Goal: Task Accomplishment & Management: Manage account settings

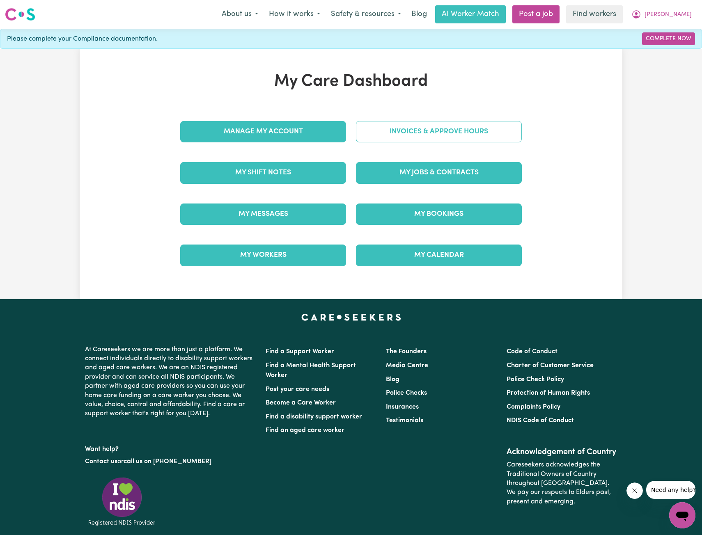
click at [405, 133] on link "Invoices & Approve Hours" at bounding box center [439, 131] width 166 height 21
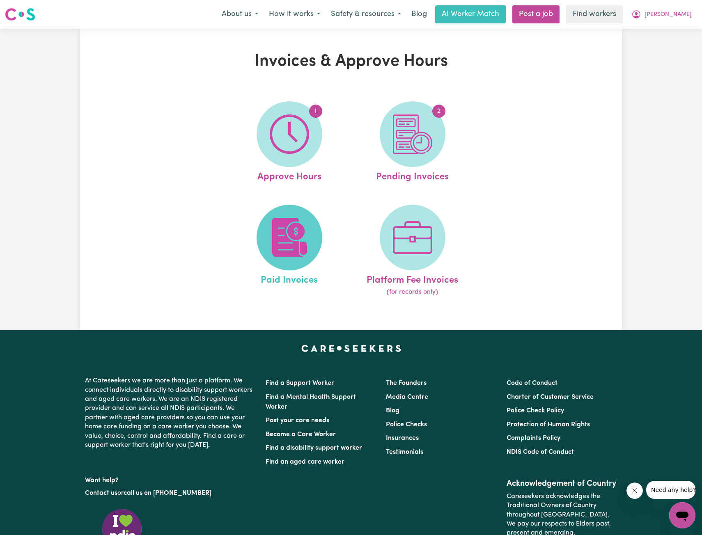
click at [303, 224] on img at bounding box center [289, 237] width 39 height 39
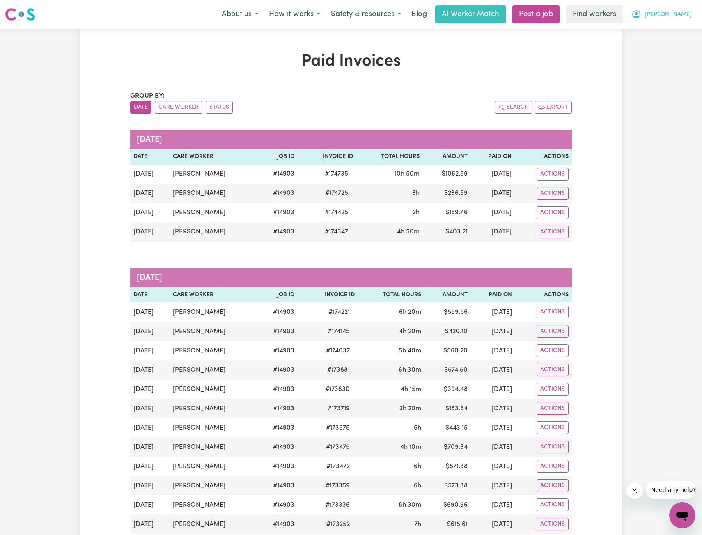
click at [675, 16] on span "[PERSON_NAME]" at bounding box center [667, 14] width 47 height 9
click at [665, 27] on link "My Dashboard" at bounding box center [663, 32] width 65 height 16
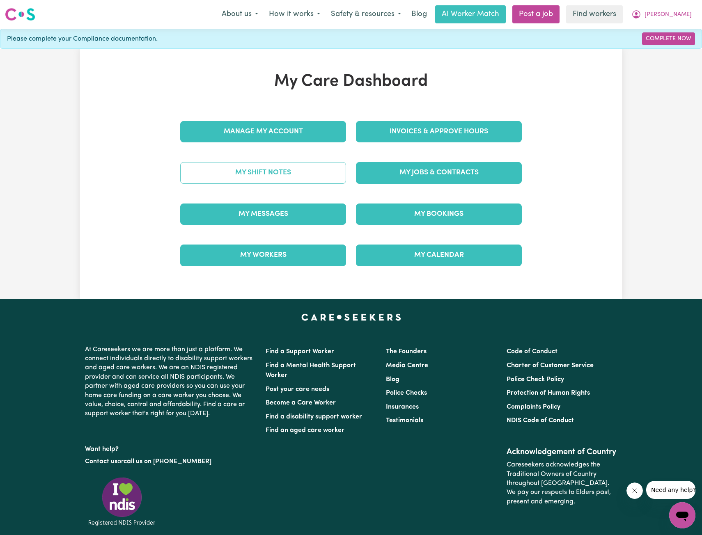
click at [278, 169] on link "My Shift Notes" at bounding box center [263, 172] width 166 height 21
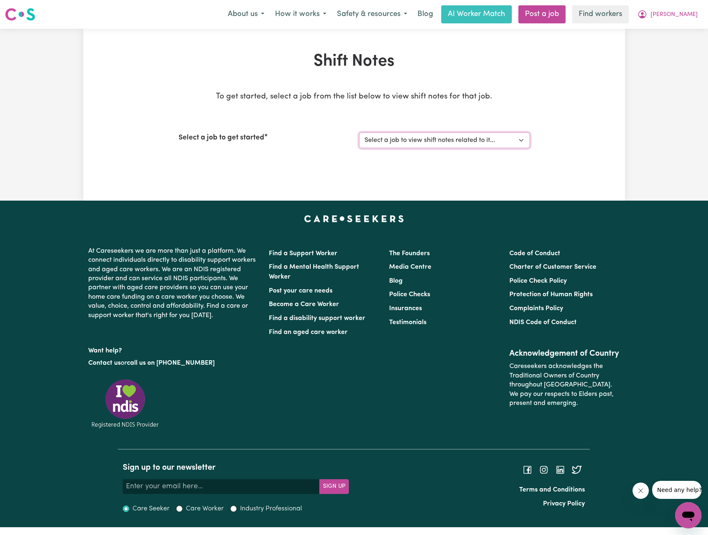
click at [434, 142] on select "Select a job to view shift notes related to it... Support Worker Needed in [GEO…" at bounding box center [444, 141] width 171 height 16
select select "14903"
click at [359, 133] on select "Select a job to view shift notes related to it... Support Worker Needed in [GEO…" at bounding box center [444, 141] width 171 height 16
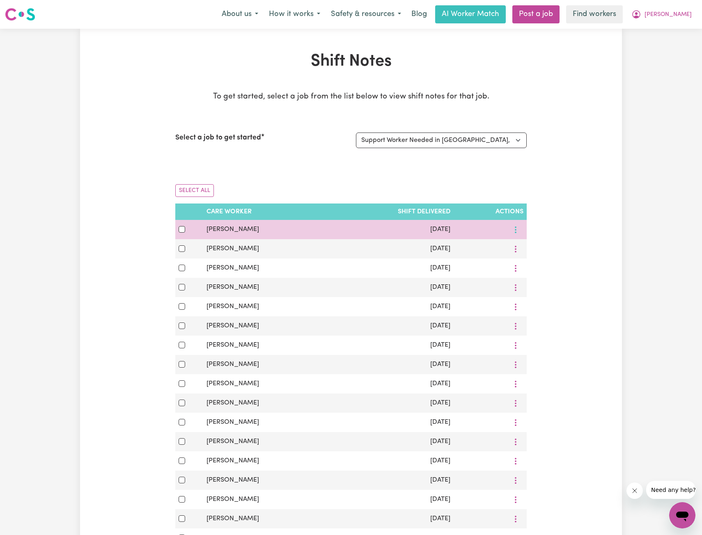
click at [516, 229] on button "More options" at bounding box center [515, 229] width 16 height 13
click at [516, 247] on icon at bounding box center [519, 249] width 7 height 7
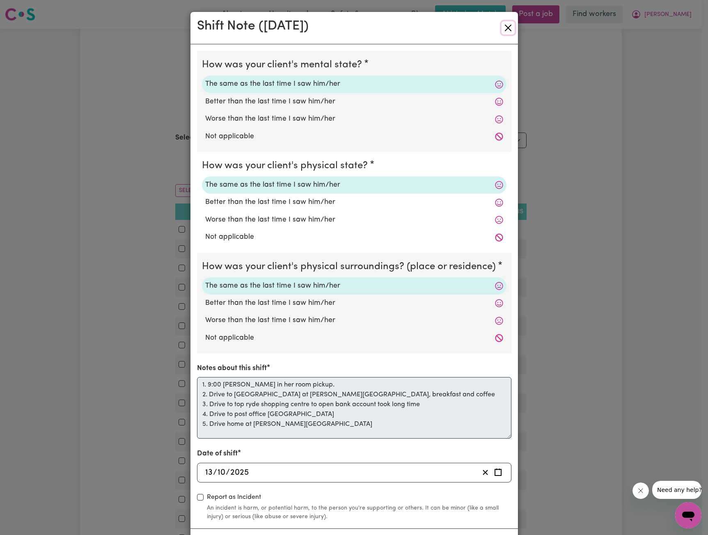
click at [508, 27] on button "Close" at bounding box center [507, 27] width 13 height 13
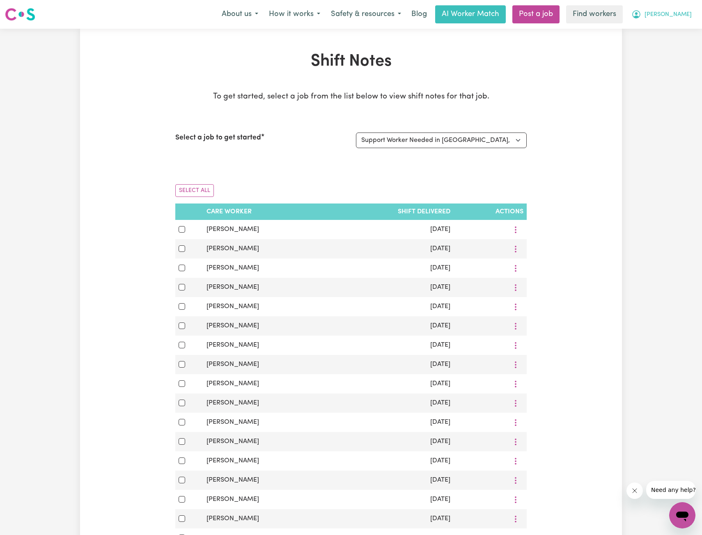
click at [689, 12] on button "[PERSON_NAME]" at bounding box center [661, 14] width 71 height 17
click at [672, 28] on link "My Dashboard" at bounding box center [663, 32] width 65 height 16
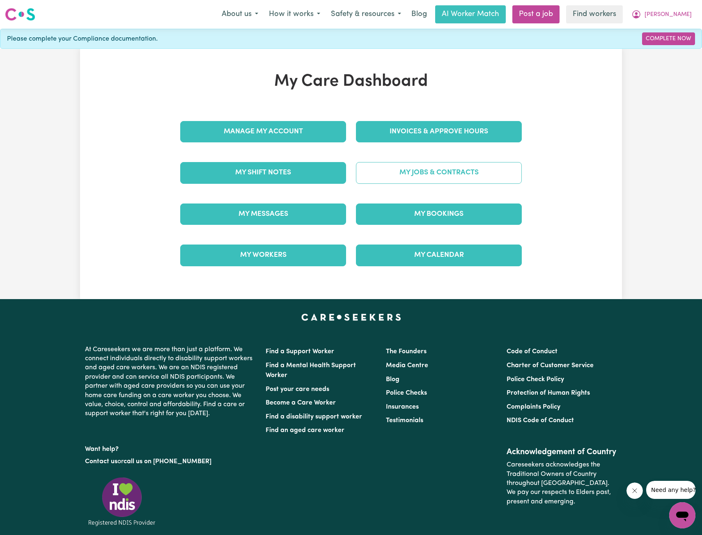
click at [463, 172] on link "My Jobs & Contracts" at bounding box center [439, 172] width 166 height 21
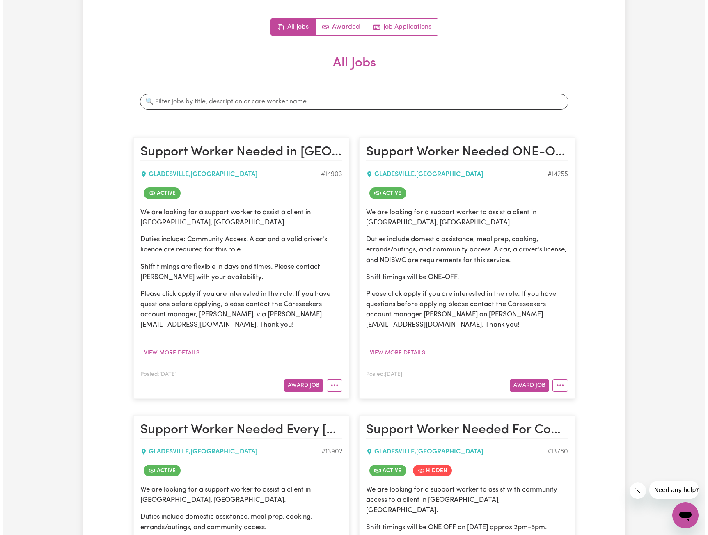
scroll to position [82, 0]
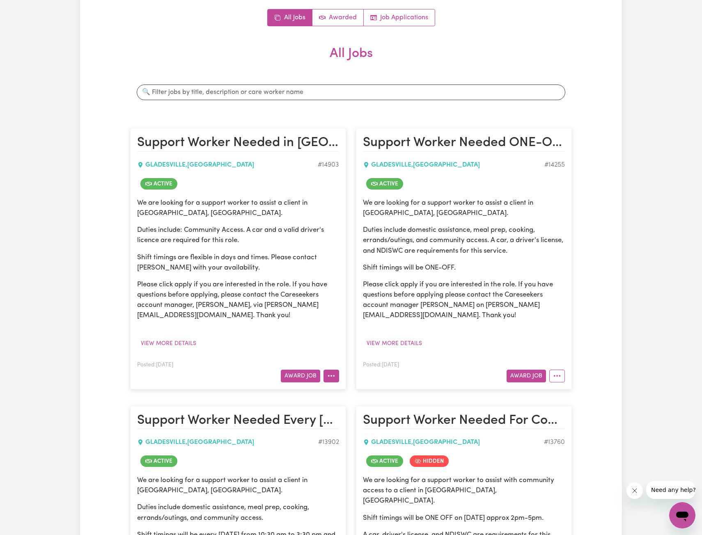
click at [335, 374] on icon "More options" at bounding box center [331, 376] width 8 height 8
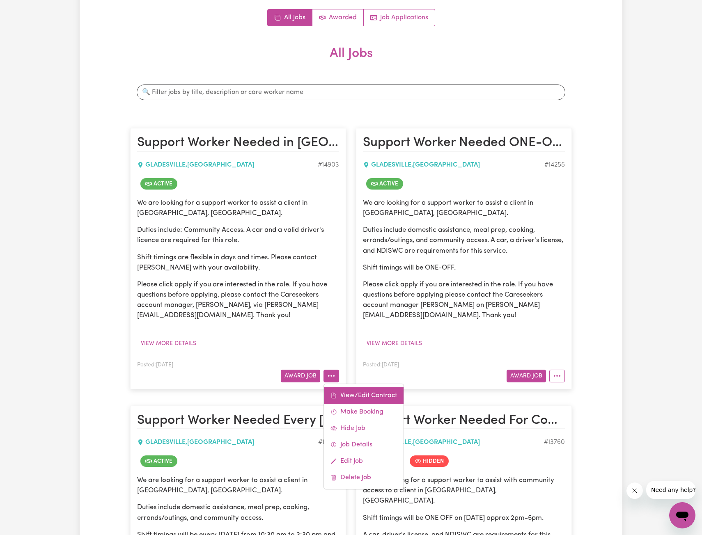
click at [347, 392] on link "View/Edit Contract" at bounding box center [364, 395] width 80 height 16
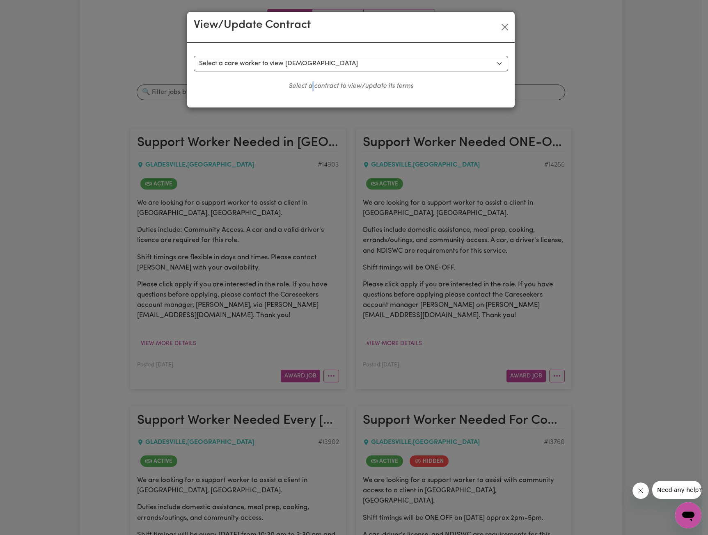
click at [313, 73] on div "Select a contract to view Select a care worker to view [DEMOGRAPHIC_DATA] #1053…" at bounding box center [351, 73] width 314 height 35
click at [320, 68] on select "Select a care worker to view [DEMOGRAPHIC_DATA] #10537 - [PERSON_NAME] (contrac…" at bounding box center [351, 64] width 314 height 16
select select "10160"
click at [194, 56] on select "Select a care worker to view [DEMOGRAPHIC_DATA] #10537 - [PERSON_NAME] (contrac…" at bounding box center [351, 64] width 314 height 16
select select "WEEKDAY_DAYTIME"
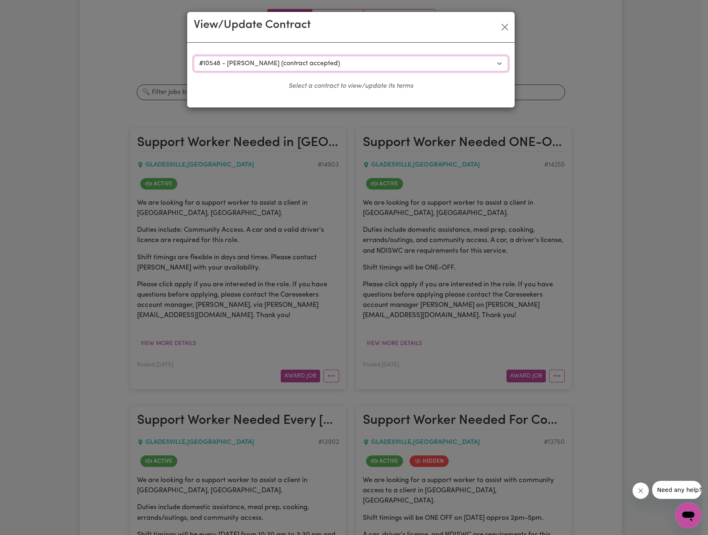
select select "ASSISTANCE_SELF_CARE"
select select "ONE"
select select "[DATE]"
select select "ASSISTANCE_SELF_CARE"
select select "ONE"
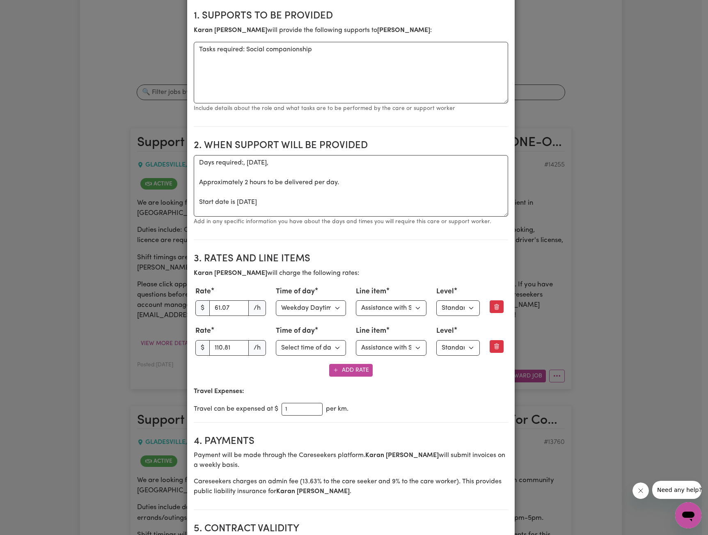
scroll to position [164, 0]
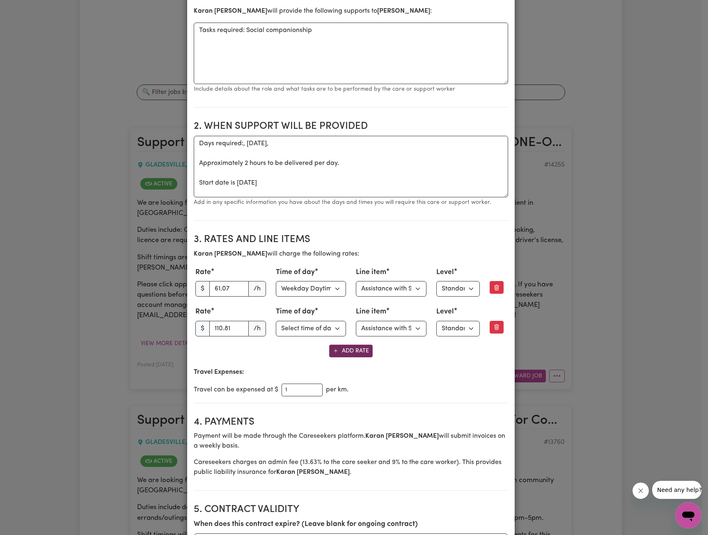
click at [339, 348] on button "Add Rate" at bounding box center [350, 351] width 43 height 13
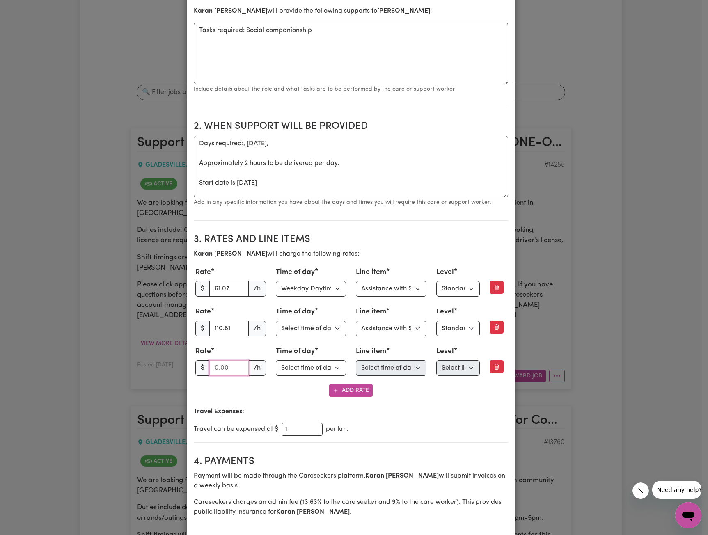
click at [212, 372] on input "number" at bounding box center [228, 368] width 39 height 16
click at [215, 377] on div "Rate $ /h Time of day Select time of day Weekday Daytime Weekday Evening [DATE]…" at bounding box center [351, 361] width 314 height 33
click at [215, 373] on input "number" at bounding box center [228, 368] width 39 height 16
type input "82.67"
click at [312, 365] on select "Select time of day Weekday Daytime Weekday Evening [DATE] [DATE] Public Holiday…" at bounding box center [311, 368] width 71 height 16
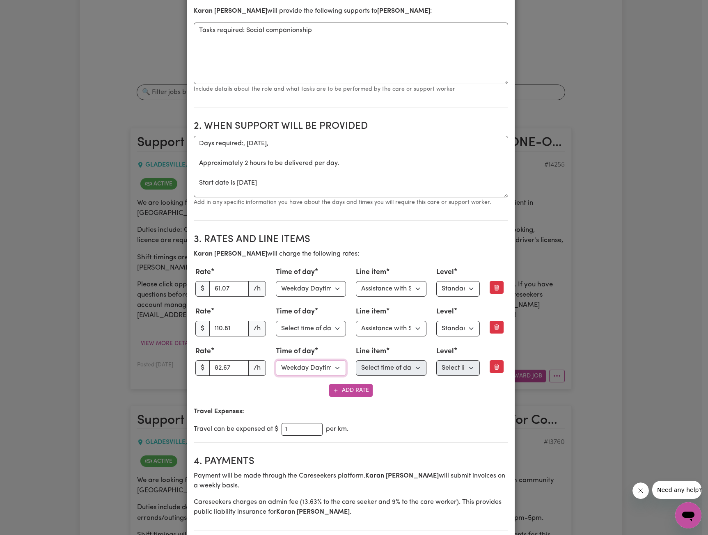
click at [276, 360] on select "Select time of day Weekday Daytime Weekday Evening [DATE] [DATE] Public Holiday…" at bounding box center [311, 368] width 71 height 16
click at [387, 372] on select "Select line item Assistance with Self Care Activities Assistance with personal …" at bounding box center [391, 368] width 71 height 16
click at [319, 371] on select "Select time of day Weekday Daytime Weekday Evening [DATE] [DATE] Public Holiday…" at bounding box center [311, 368] width 71 height 16
select select "[DATE]"
click at [276, 360] on select "Select time of day Weekday Daytime Weekday Evening [DATE] [DATE] Public Holiday…" at bounding box center [311, 368] width 71 height 16
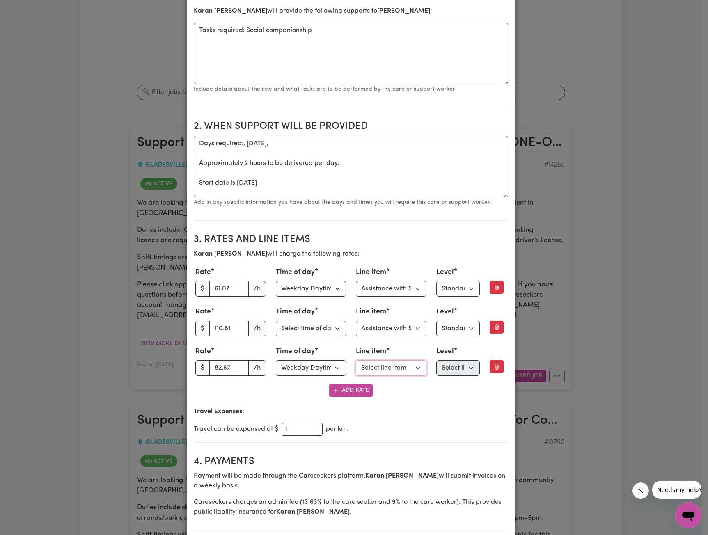
click at [380, 372] on select "Select line item Assistance with Self Care Activities Assistance with personal …" at bounding box center [391, 368] width 71 height 16
click at [356, 360] on select "Select line item Assistance with Self Care Activities Assistance with personal …" at bounding box center [391, 368] width 71 height 16
click at [389, 371] on select "Select line item Assistance with Self Care Activities Assistance with personal …" at bounding box center [391, 368] width 71 height 16
select select "COMMUNITY_ACCESS"
click at [356, 360] on select "Select line item Assistance with Self Care Activities Assistance with personal …" at bounding box center [391, 368] width 71 height 16
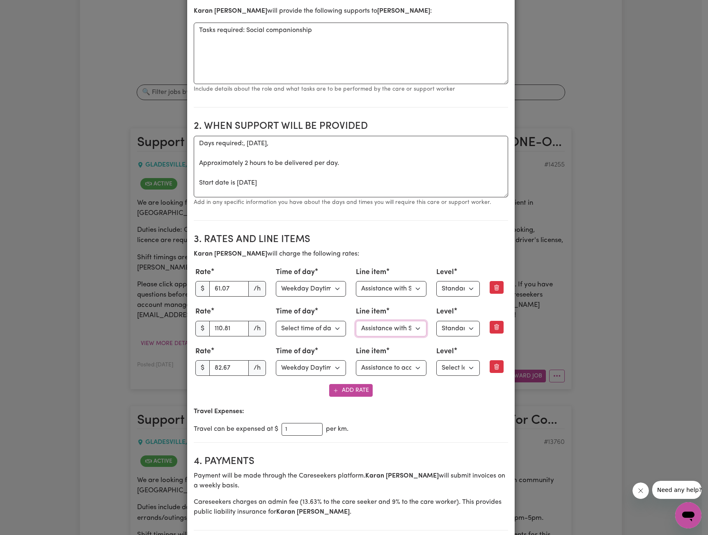
click at [399, 331] on select "Select line item Assistance with Self Care Activities Assistance with personal …" at bounding box center [391, 329] width 71 height 16
select select "COMMUNITY_ACCESS"
click at [356, 321] on select "Select line item Assistance with Self Care Activities Assistance with personal …" at bounding box center [391, 329] width 71 height 16
click at [398, 295] on select "Select line item Assistance with Self Care Activities Assistance with personal …" at bounding box center [391, 289] width 71 height 16
select select "COMMUNITY_ACCESS"
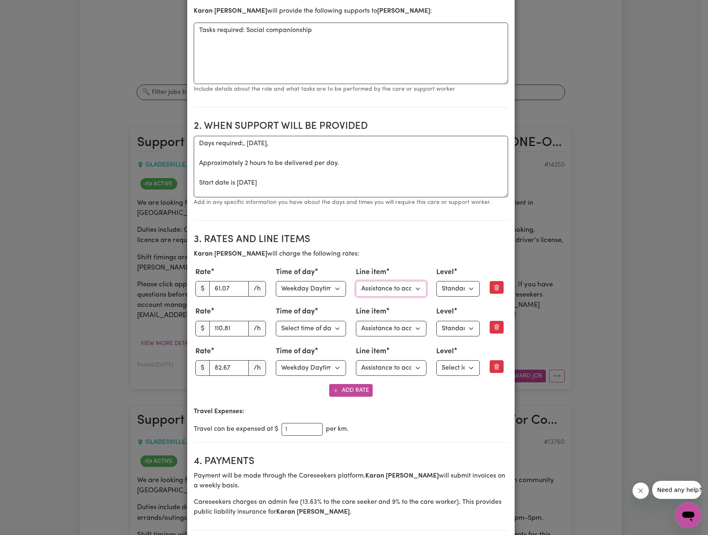
click at [356, 281] on select "Select line item Assistance with Self Care Activities Assistance with personal …" at bounding box center [391, 289] width 71 height 16
click at [438, 379] on div "[PERSON_NAME] will charge the following rates: Rate $ 61.07 /h Time of day Sele…" at bounding box center [351, 323] width 314 height 148
click at [459, 366] on select "Select level Standard Level 1 High Intensity Level 2" at bounding box center [457, 368] width 43 height 16
select select "ONE"
click at [436, 360] on select "Select level Standard Level 1 High Intensity Level 2" at bounding box center [457, 368] width 43 height 16
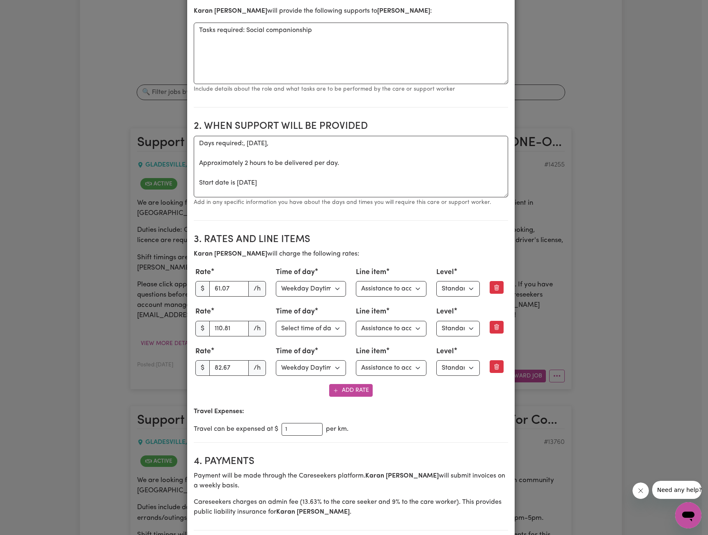
click at [412, 412] on p "Travel Expenses:" at bounding box center [351, 412] width 314 height 10
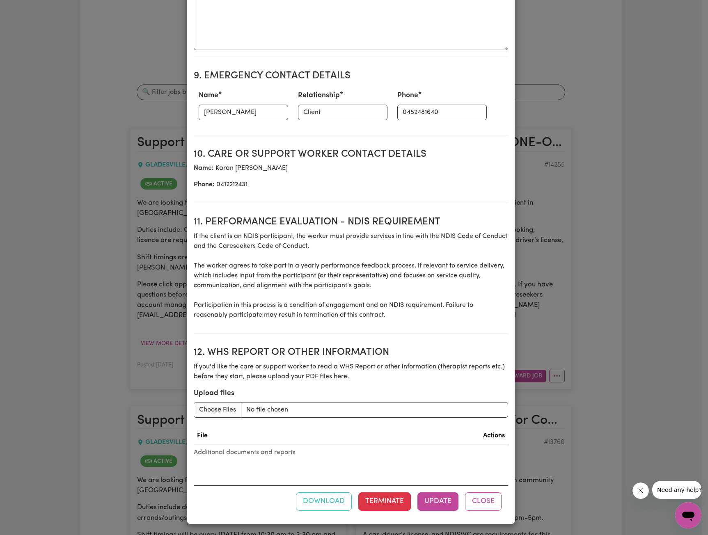
scroll to position [997, 0]
click at [425, 494] on button "Update" at bounding box center [437, 500] width 41 height 18
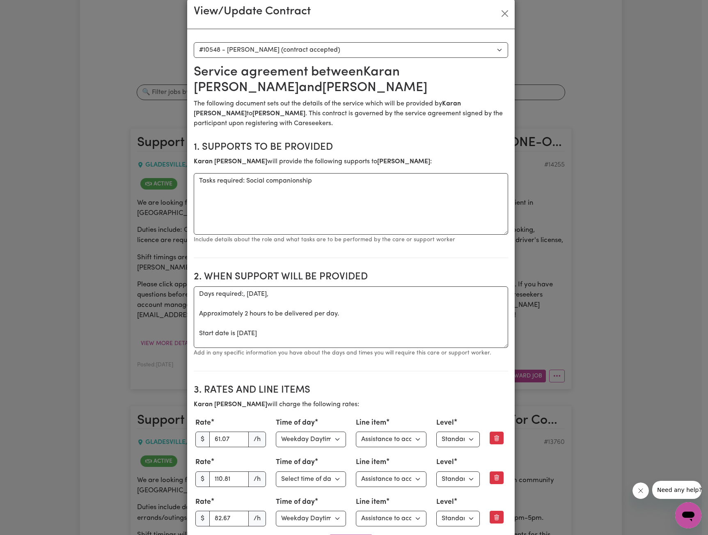
scroll to position [0, 0]
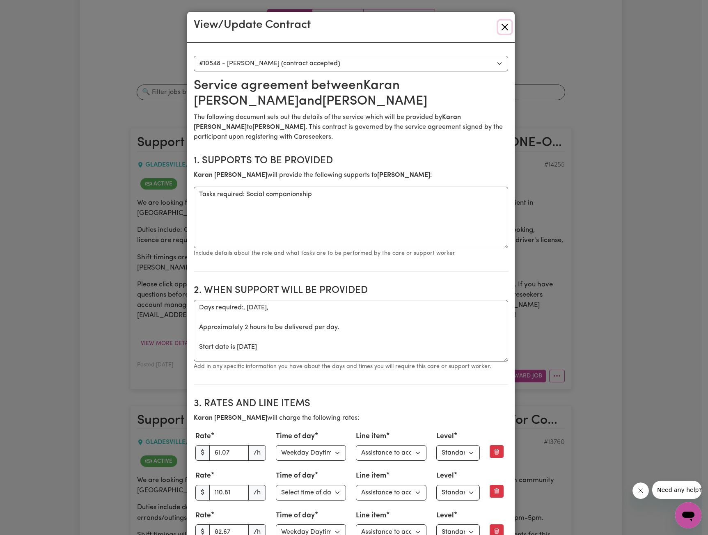
drag, startPoint x: 502, startPoint y: 30, endPoint x: 536, endPoint y: 32, distance: 34.1
click at [503, 30] on button "Close" at bounding box center [504, 27] width 13 height 13
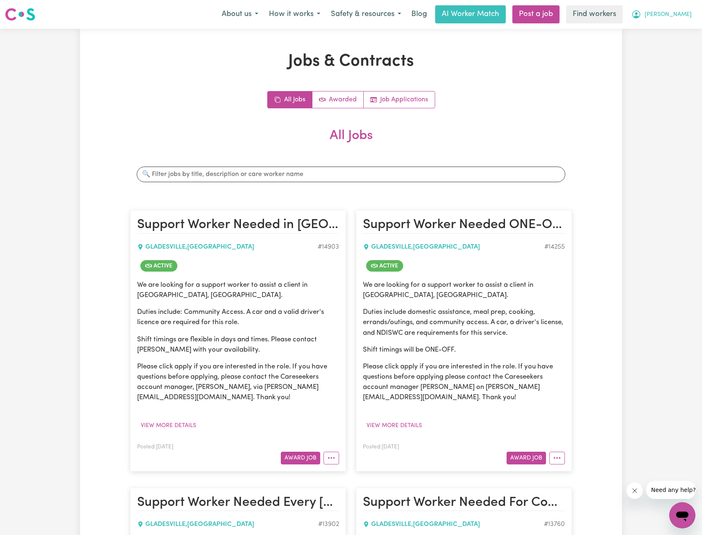
click at [676, 19] on span "[PERSON_NAME]" at bounding box center [667, 14] width 47 height 9
click at [666, 42] on link "Logout" at bounding box center [663, 47] width 65 height 16
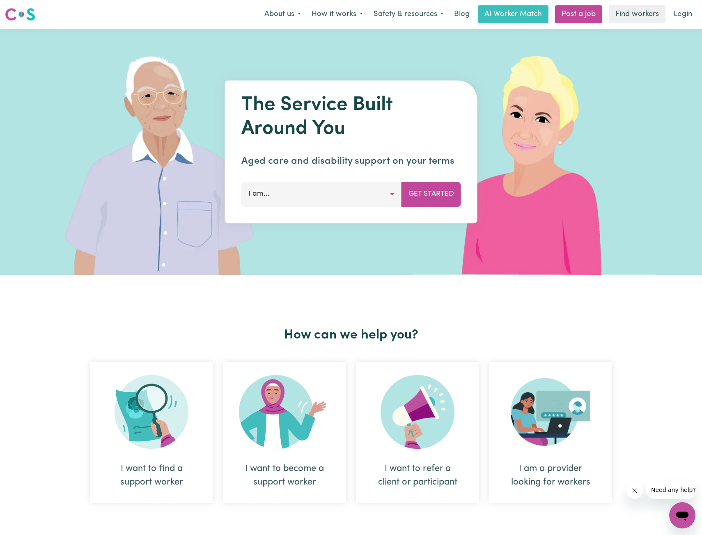
click at [692, 4] on nav "Menu About us How it works Safety & resources Blog AI Worker Match Post a job F…" at bounding box center [351, 14] width 702 height 29
click at [676, 14] on link "Login" at bounding box center [682, 14] width 28 height 18
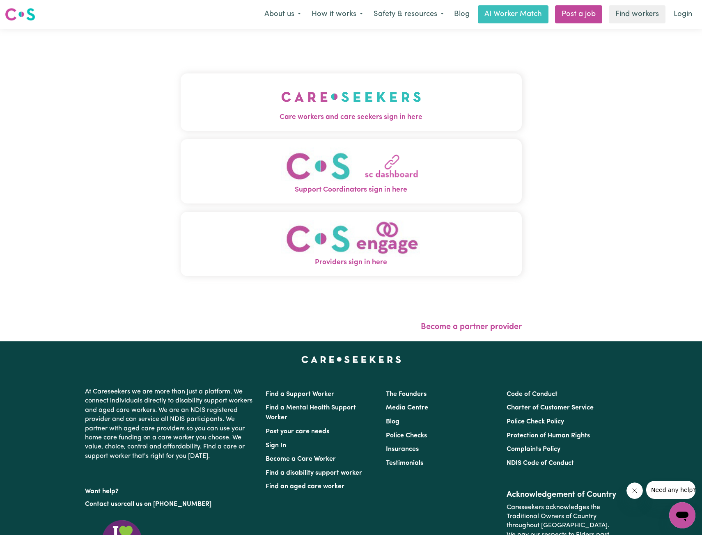
click at [293, 89] on img "Care workers and care seekers sign in here" at bounding box center [351, 97] width 140 height 30
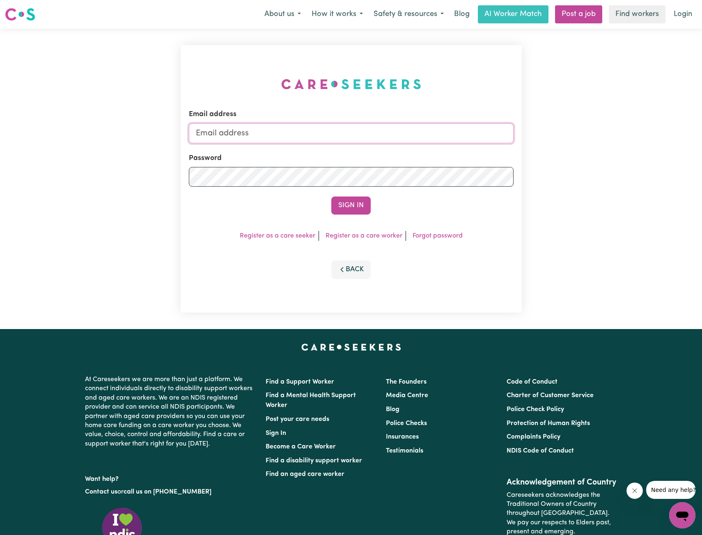
click at [344, 136] on input "Email address" at bounding box center [351, 133] width 324 height 20
drag, startPoint x: 238, startPoint y: 133, endPoint x: 425, endPoint y: 142, distance: 186.5
click at [406, 141] on input "[EMAIL_ADDRESS][PERSON_NAME][DOMAIN_NAME]" at bounding box center [351, 133] width 324 height 20
type input "[EMAIL_ADDRESS][DOMAIN_NAME]"
click at [347, 205] on button "Sign In" at bounding box center [350, 206] width 39 height 18
